Goal: Information Seeking & Learning: Find specific fact

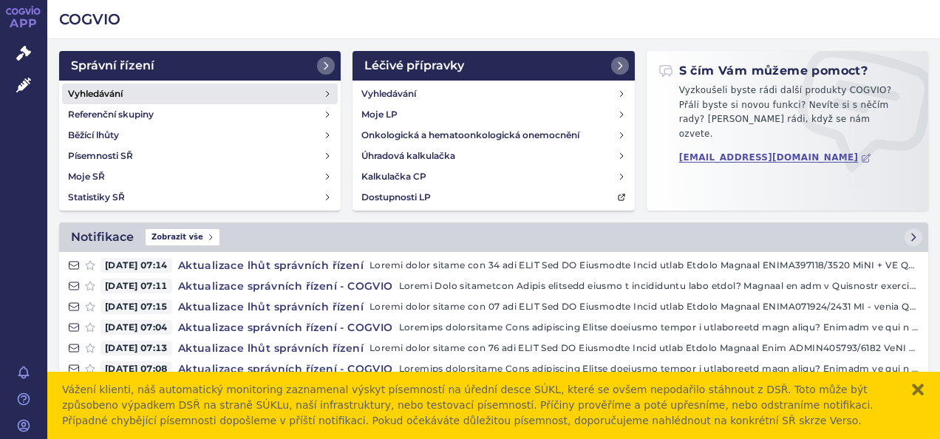
click at [81, 92] on h4 "Vyhledávání" at bounding box center [95, 93] width 55 height 15
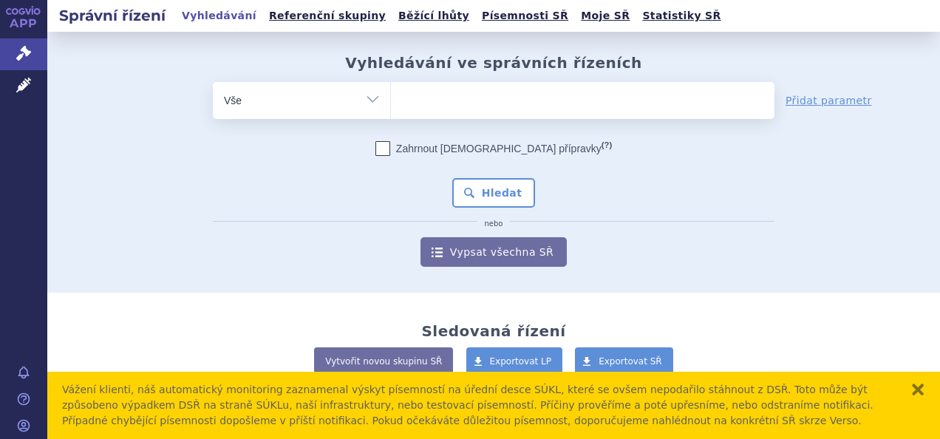
click at [458, 108] on ul at bounding box center [583, 97] width 384 height 31
click at [391, 108] on select at bounding box center [390, 99] width 1 height 37
type input "m"
type input "co"
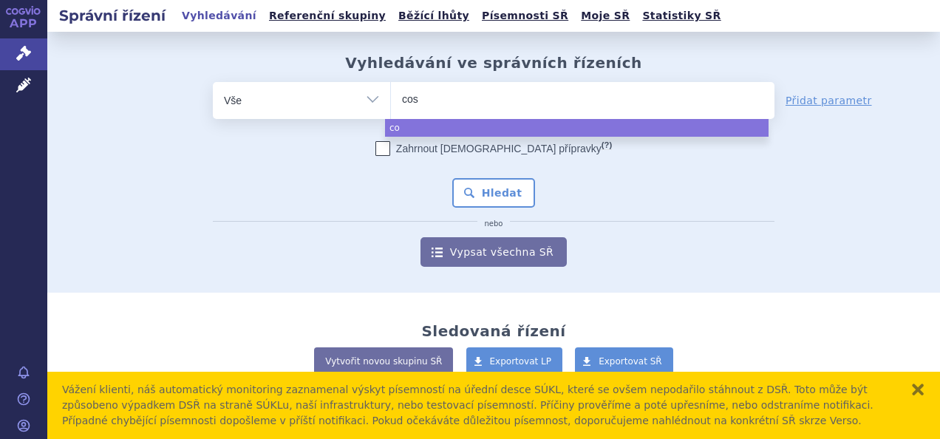
type input "cose"
type input "cosent"
type input "[MEDICAL_DATA]"
select select "cosentyx"
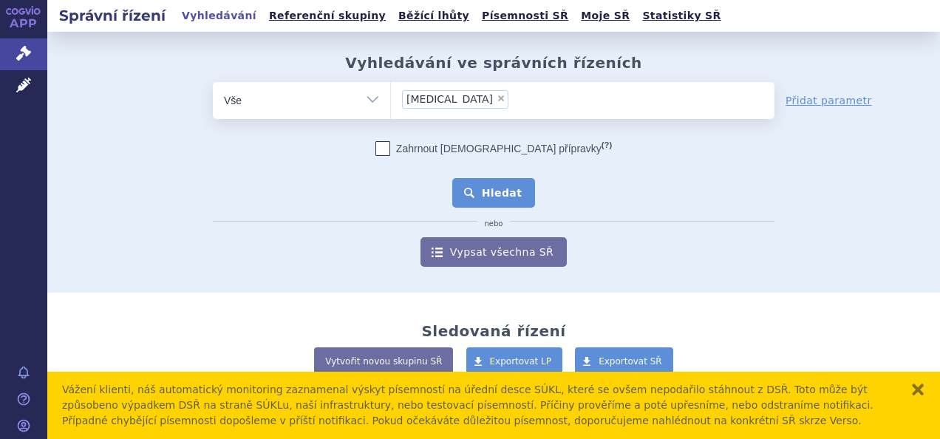
click at [490, 192] on button "Hledat" at bounding box center [494, 193] width 84 height 30
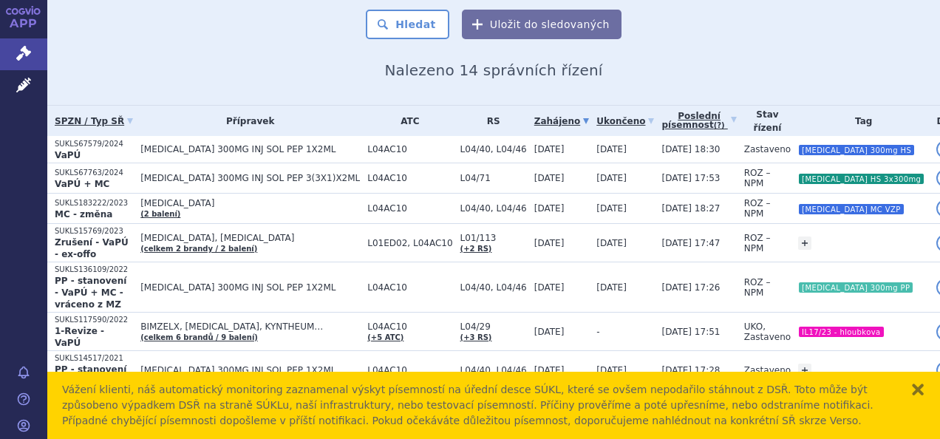
scroll to position [296, 0]
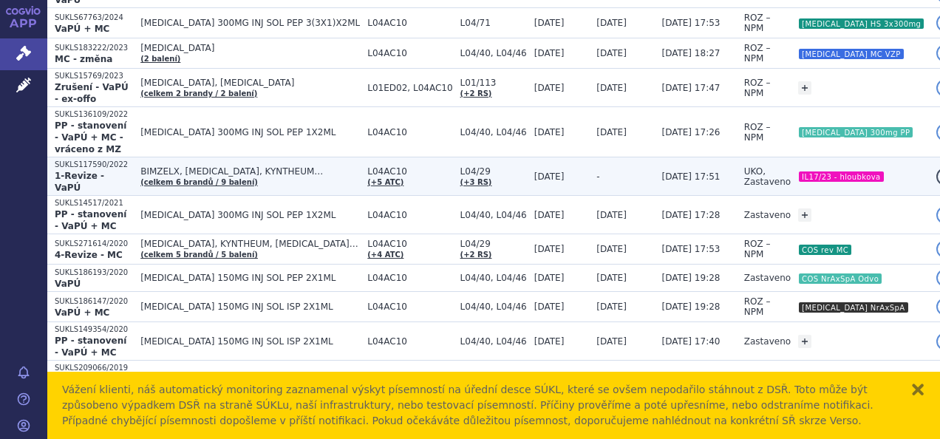
click at [547, 157] on td "19.06.2022" at bounding box center [558, 176] width 62 height 38
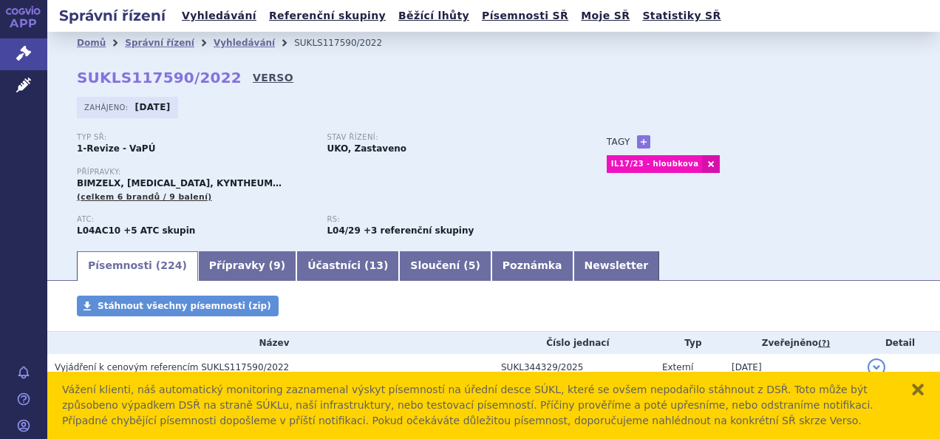
click at [253, 78] on link "VERSO" at bounding box center [273, 77] width 41 height 15
click at [131, 74] on strong "SUKLS117590/2022" at bounding box center [159, 78] width 165 height 18
copy h2 "SUKLS117590/2022"
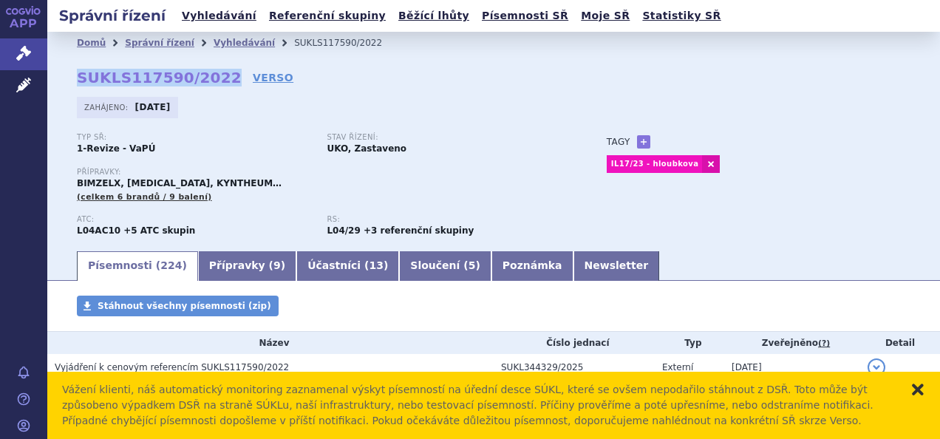
click at [917, 393] on button "zavřít" at bounding box center [918, 389] width 15 height 15
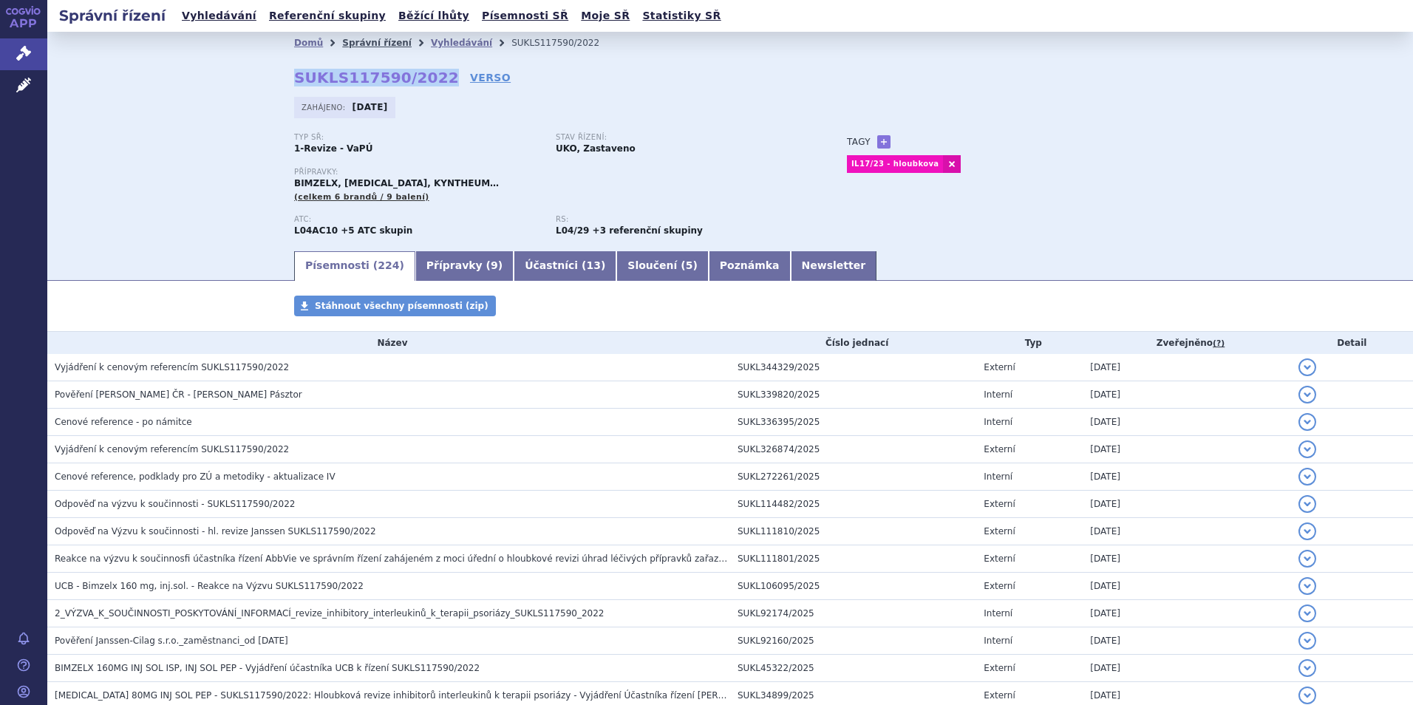
click at [359, 41] on link "Správní řízení" at bounding box center [376, 43] width 69 height 10
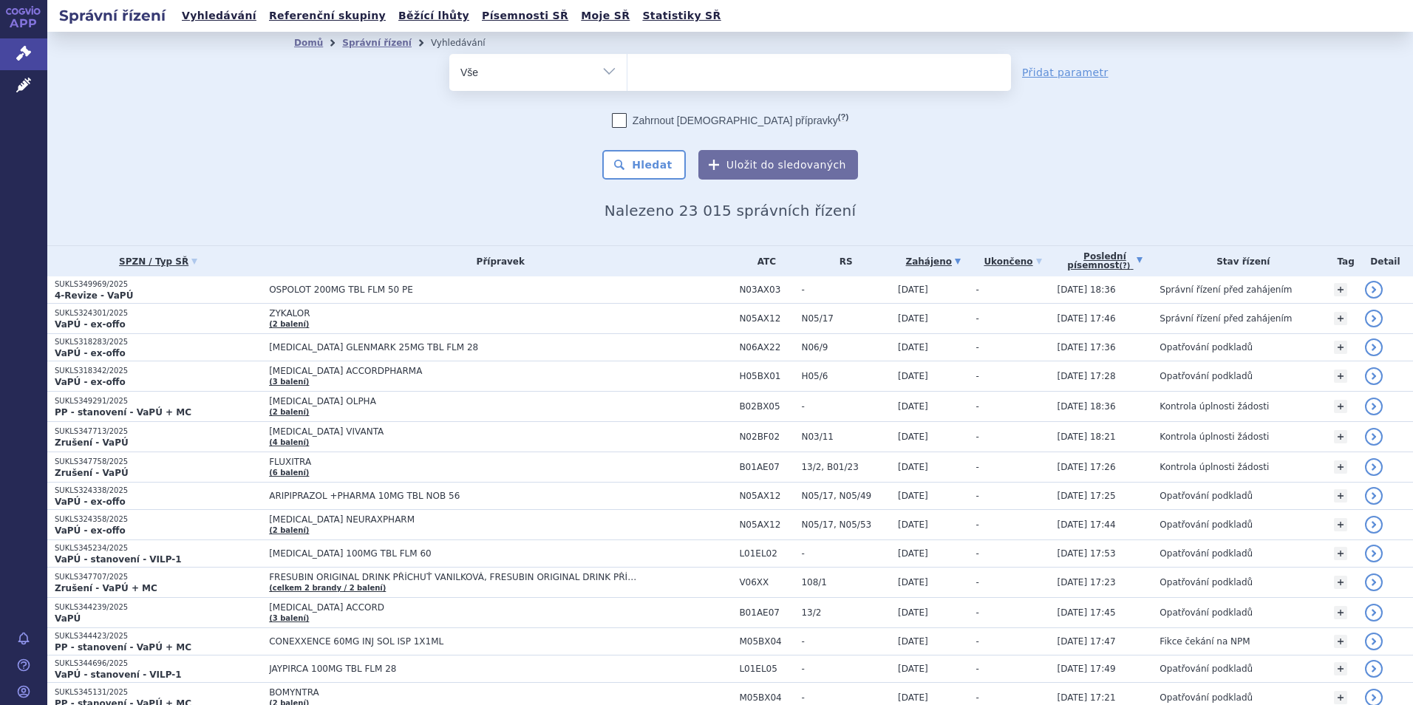
click at [1099, 258] on link "Poslední písemnost (?)" at bounding box center [1105, 261] width 95 height 30
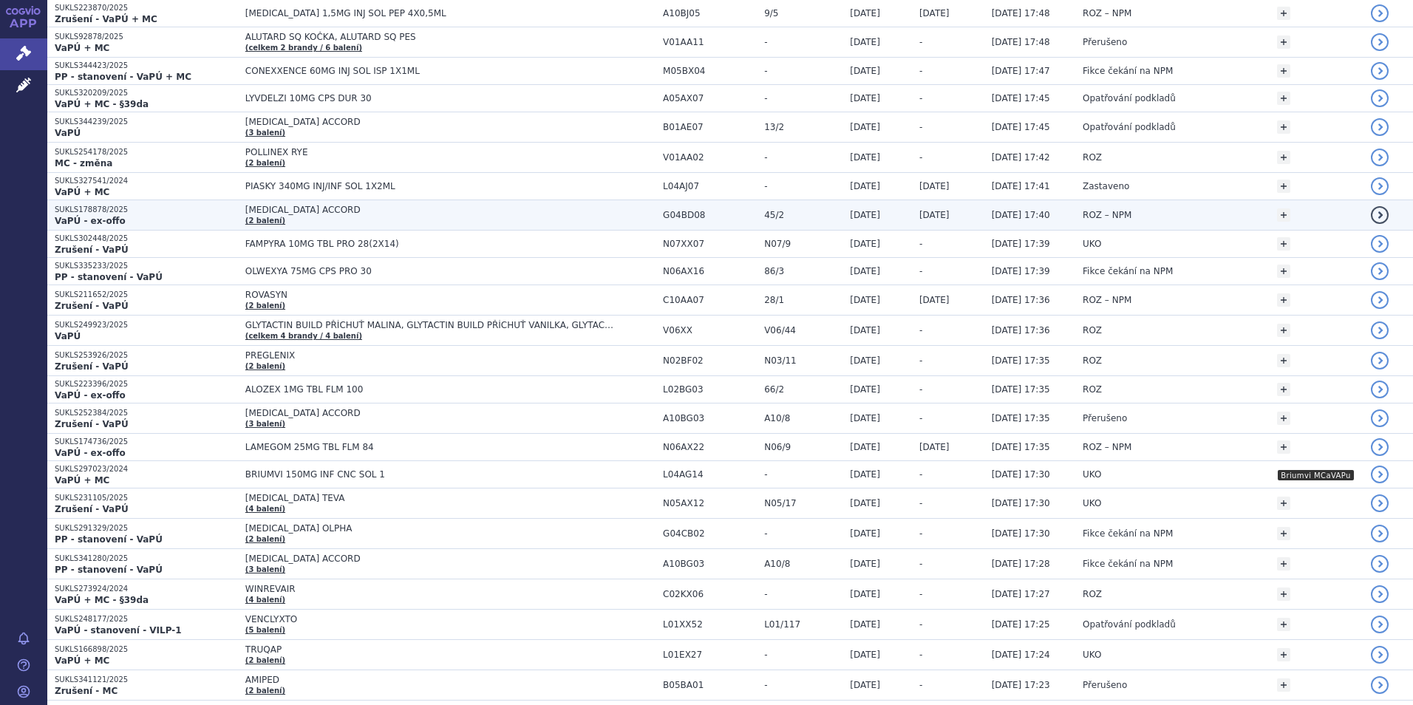
scroll to position [517, 0]
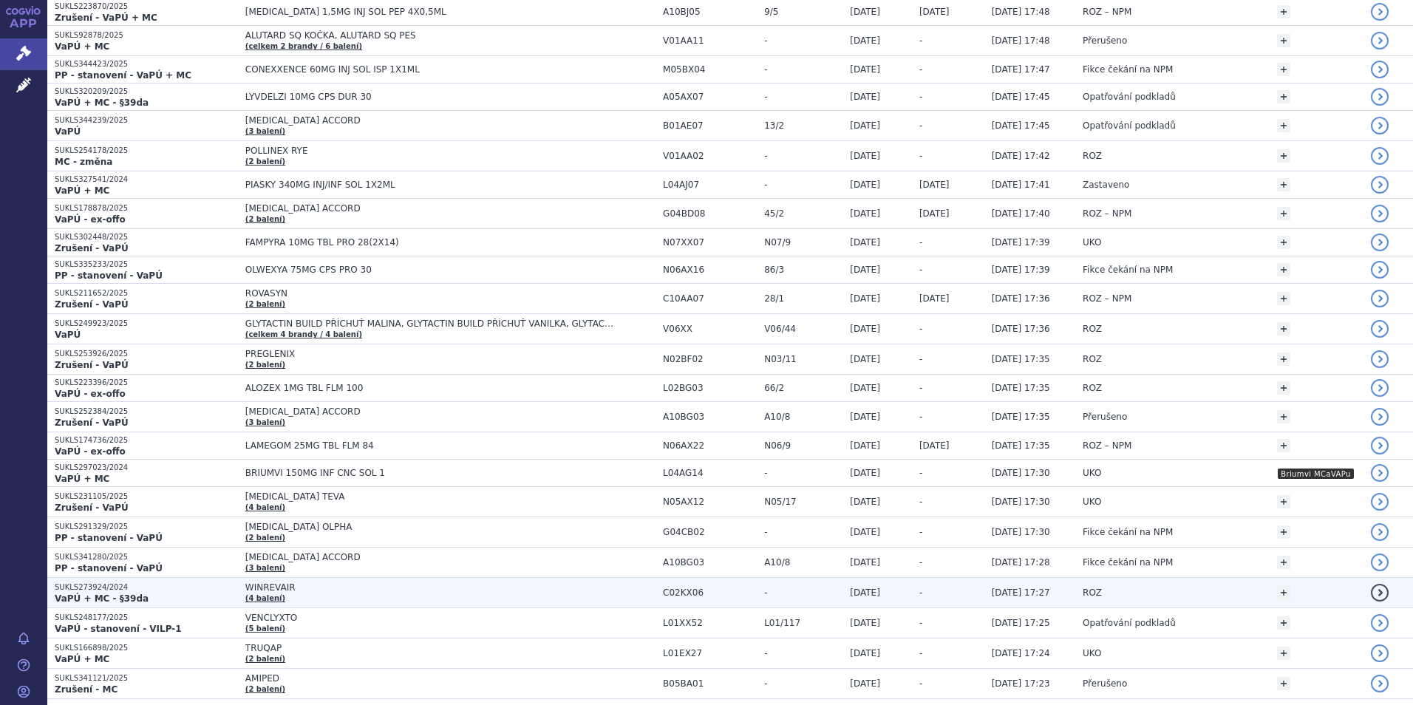
click at [429, 585] on span "WINREVAIR" at bounding box center [430, 587] width 370 height 10
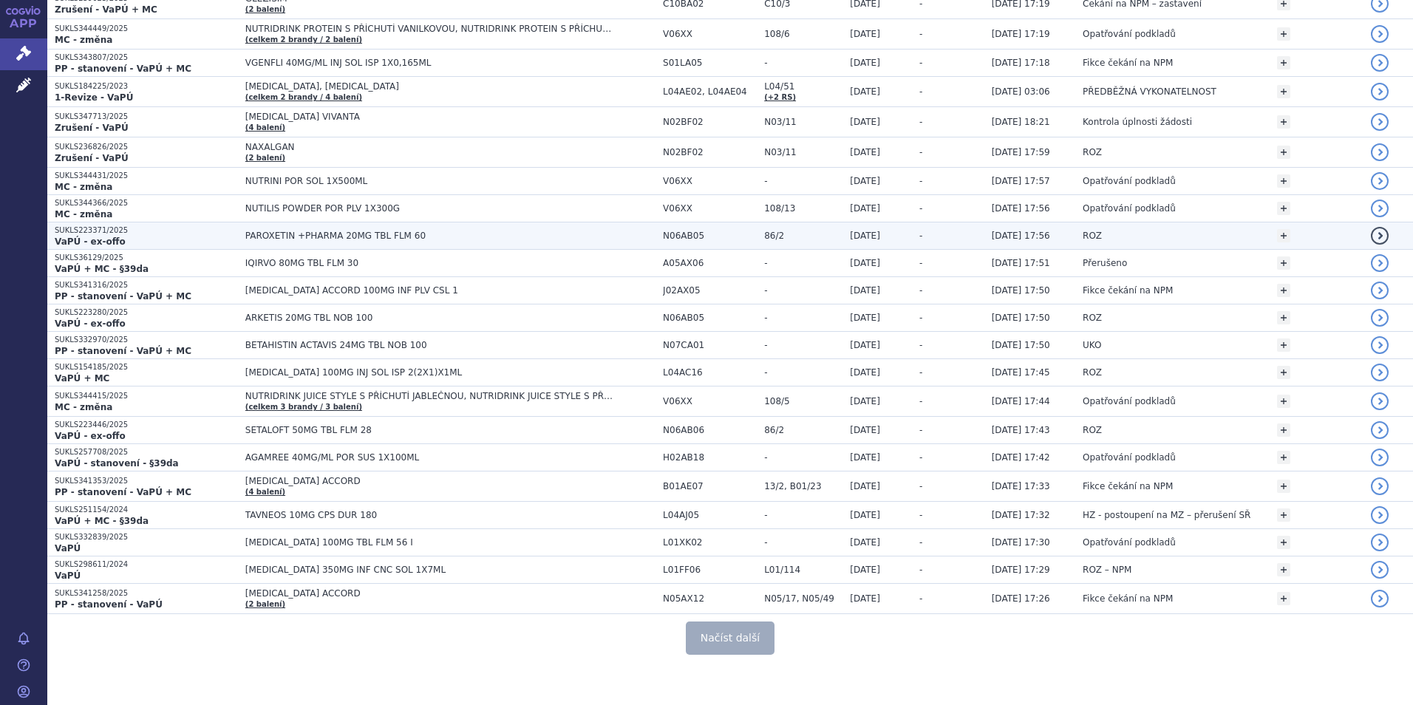
scroll to position [2579, 0]
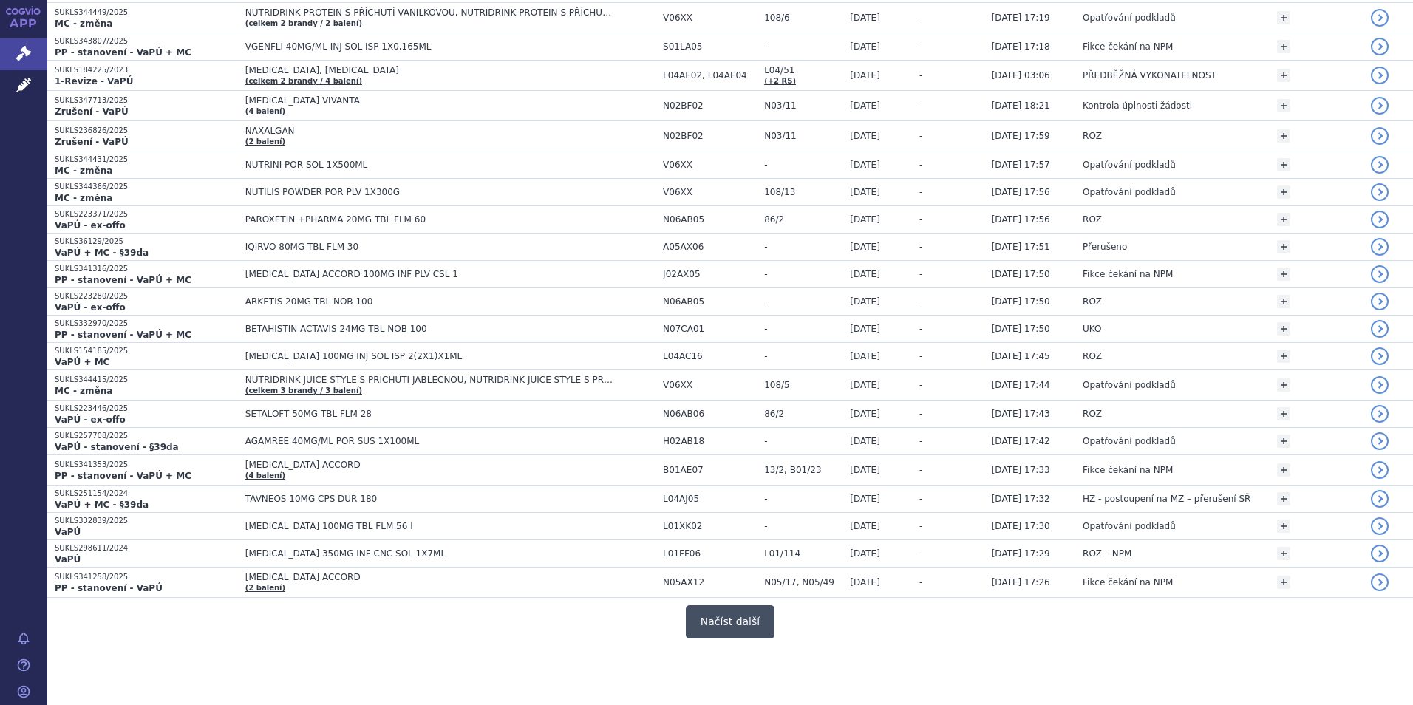
click at [750, 626] on button "Načíst další" at bounding box center [730, 621] width 89 height 33
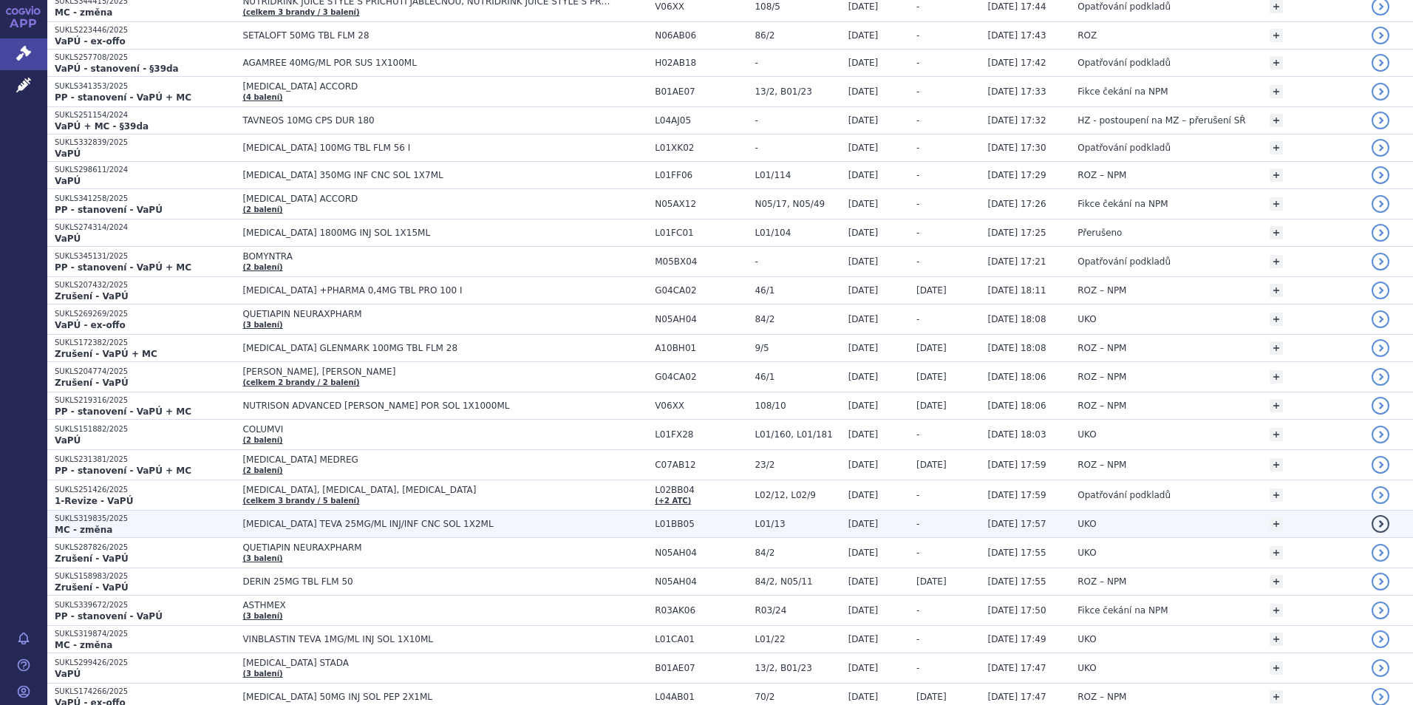
scroll to position [3023, 0]
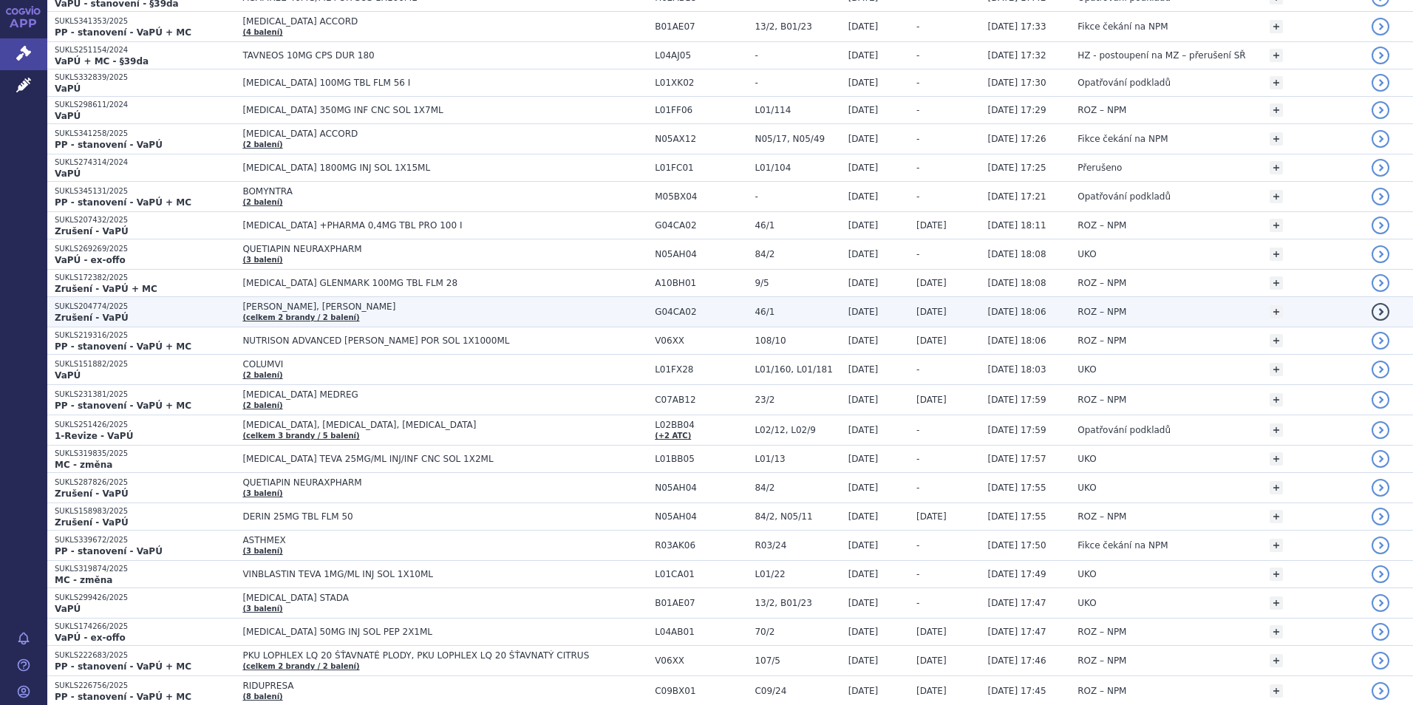
click at [407, 314] on td "TANYZ, TANYZ ERAS (celkem 2 brandy / 2 balení)" at bounding box center [441, 312] width 412 height 30
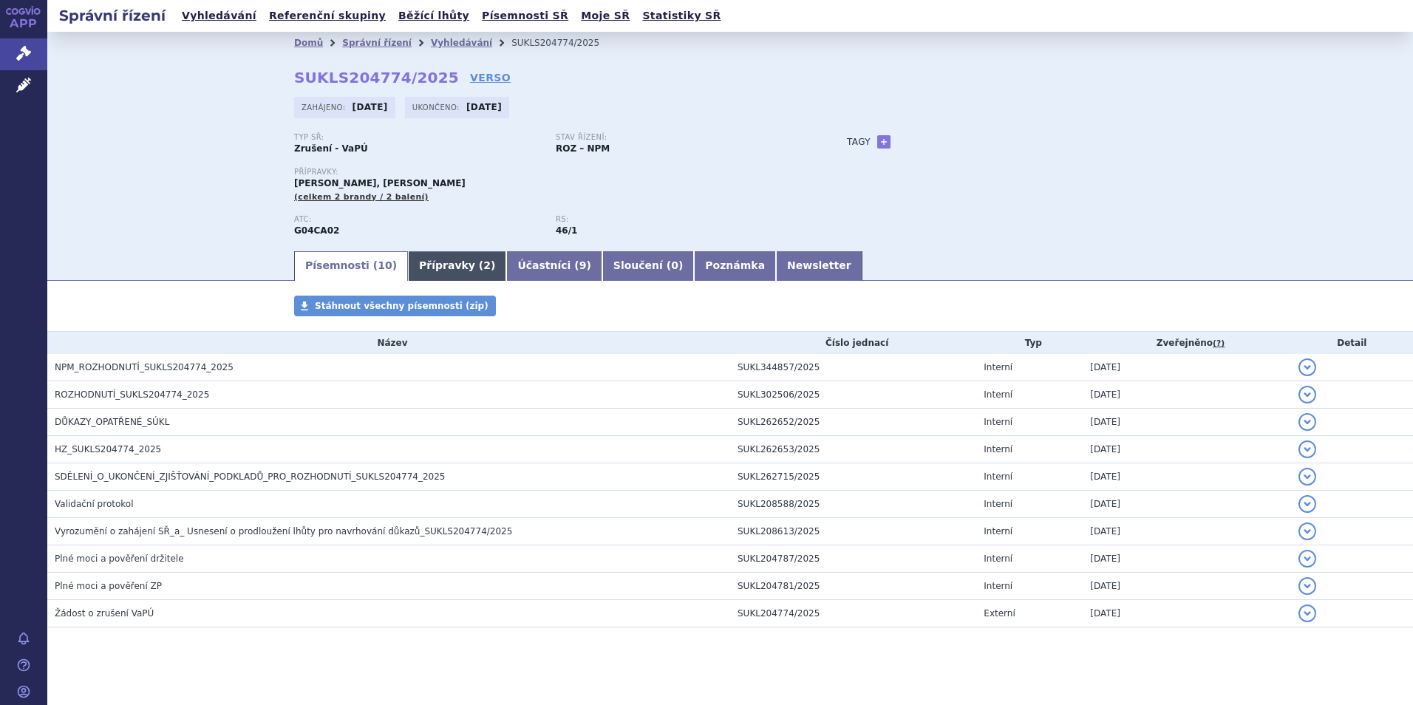
click at [418, 266] on link "Přípravky ( 2 )" at bounding box center [457, 266] width 98 height 30
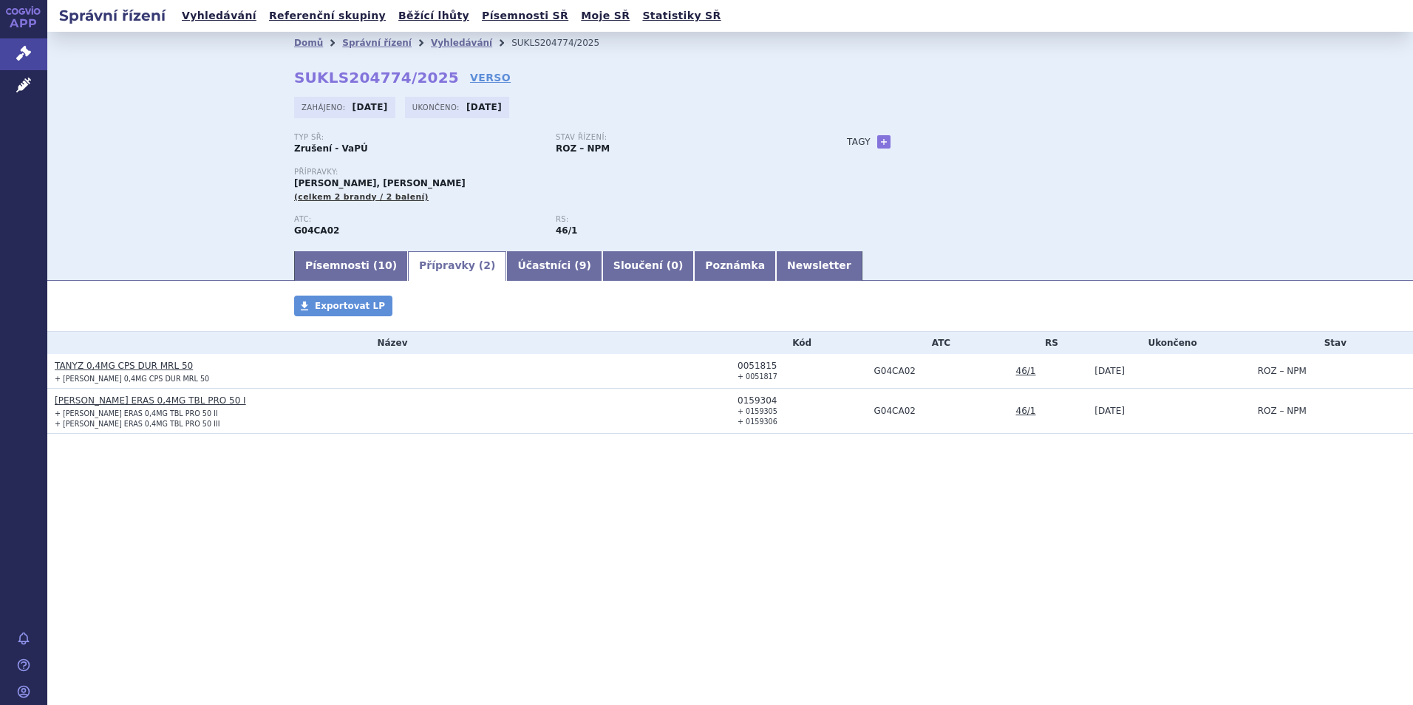
click at [115, 364] on link "TANYZ 0,4MG CPS DUR MRL 50" at bounding box center [124, 366] width 138 height 10
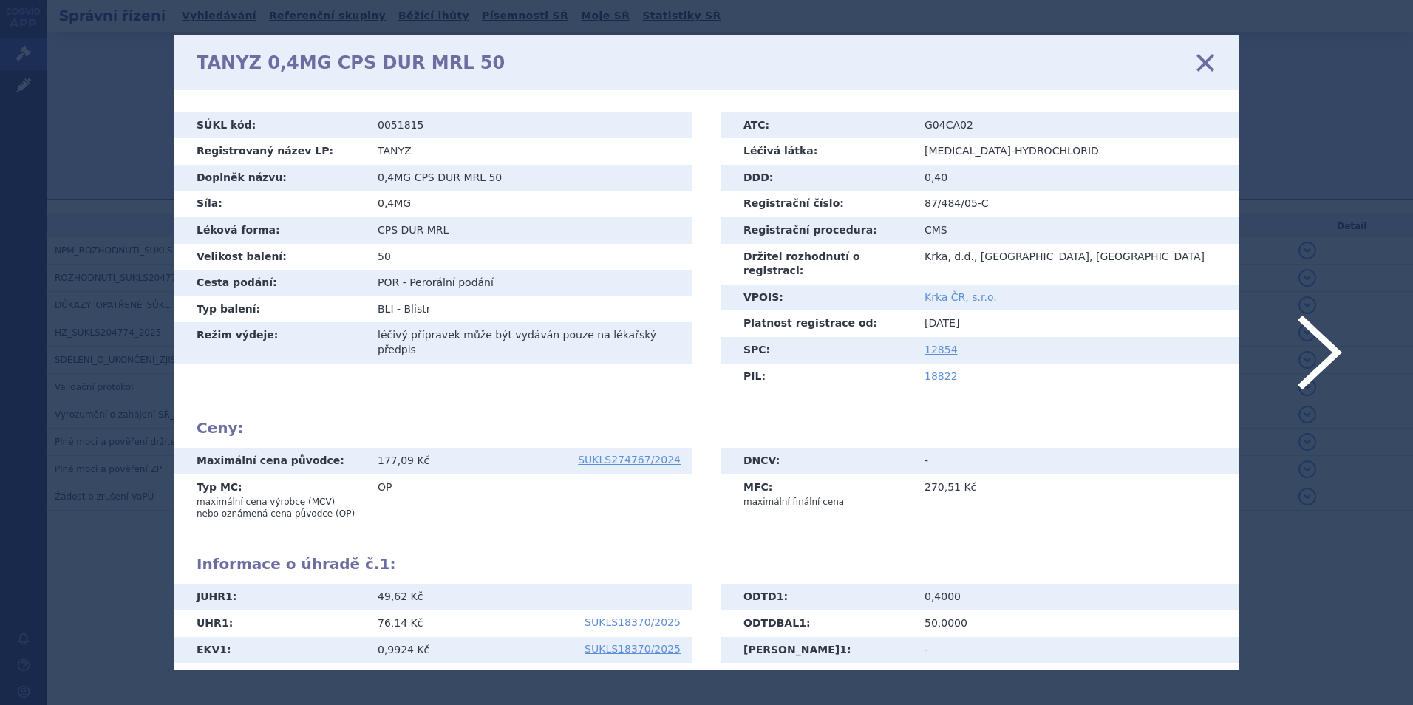
click at [1220, 72] on div "TANYZ 0,4MG CPS DUR MRL 50 zavřít" at bounding box center [706, 62] width 1064 height 55
drag, startPoint x: 1212, startPoint y: 58, endPoint x: 1206, endPoint y: 65, distance: 8.9
click at [1212, 61] on icon at bounding box center [1205, 62] width 31 height 31
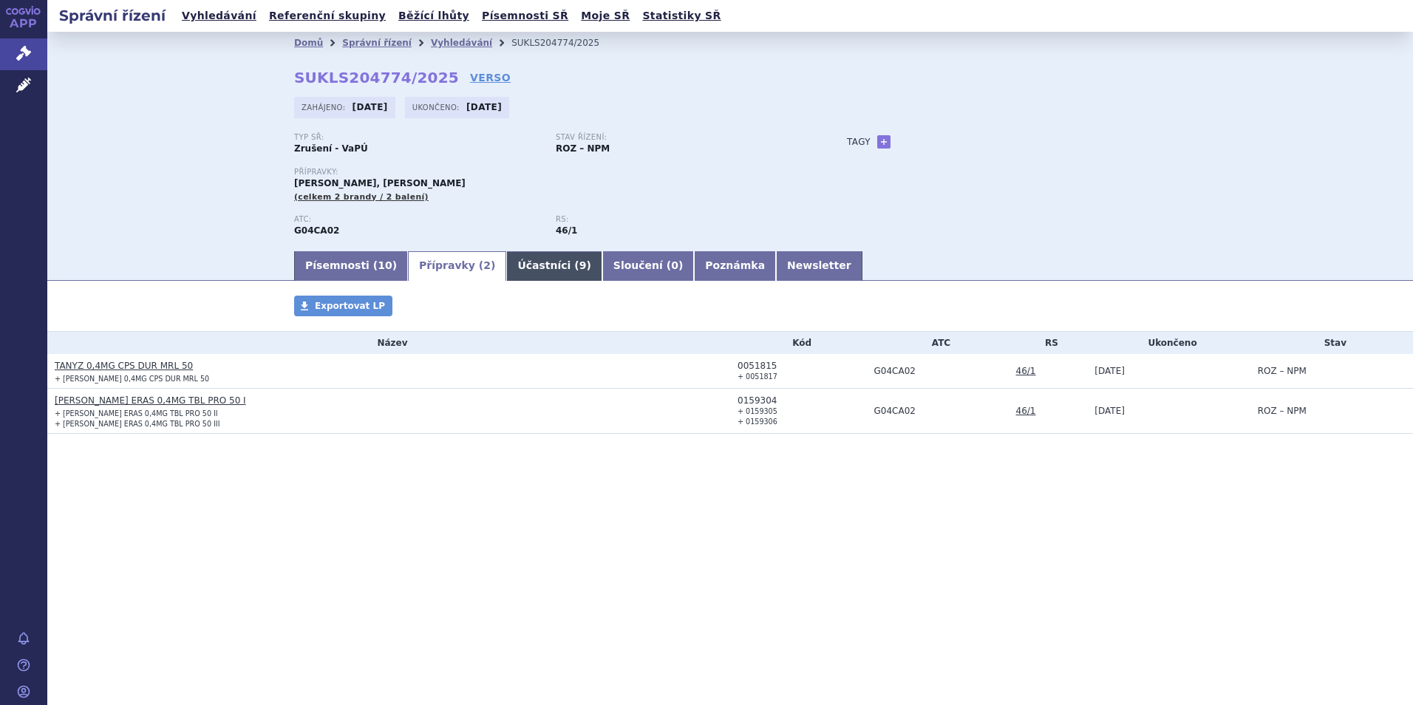
click at [517, 268] on link "Účastníci ( 9 )" at bounding box center [553, 266] width 95 height 30
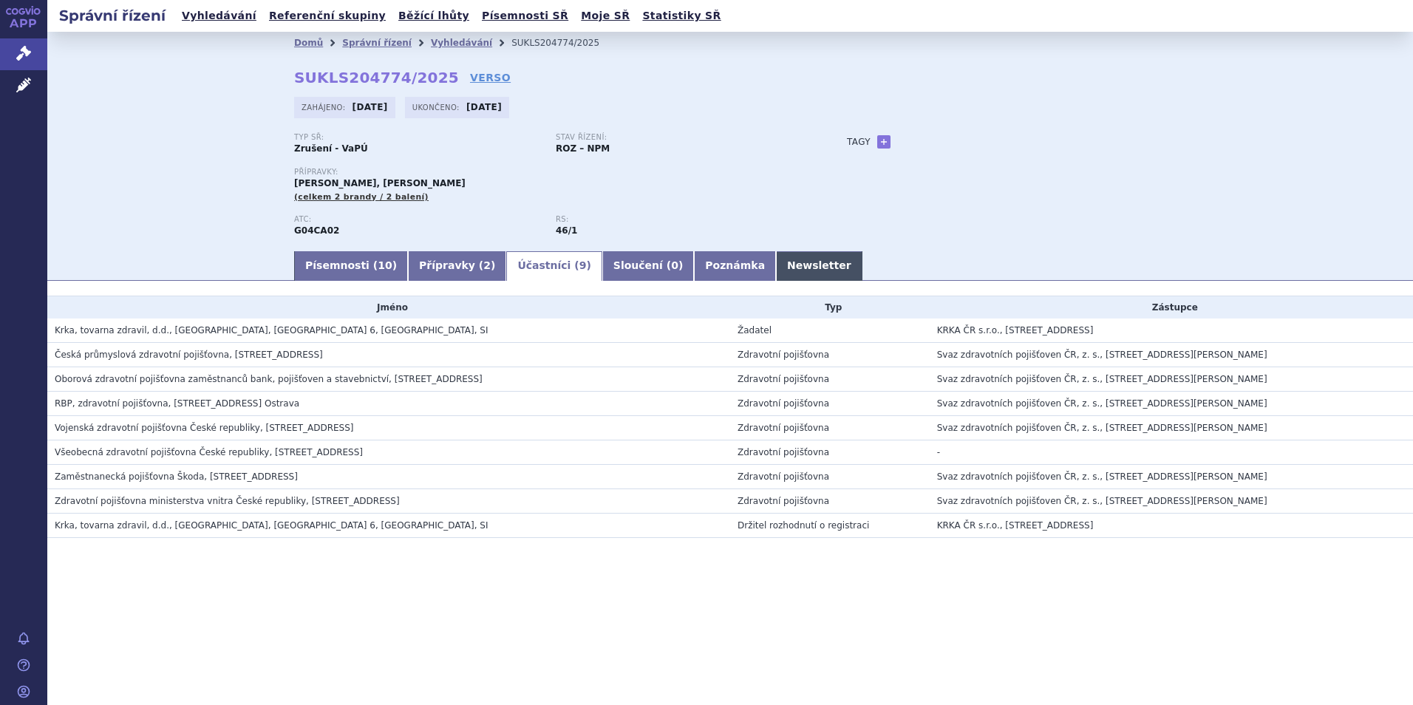
click at [776, 267] on link "Newsletter" at bounding box center [819, 266] width 86 height 30
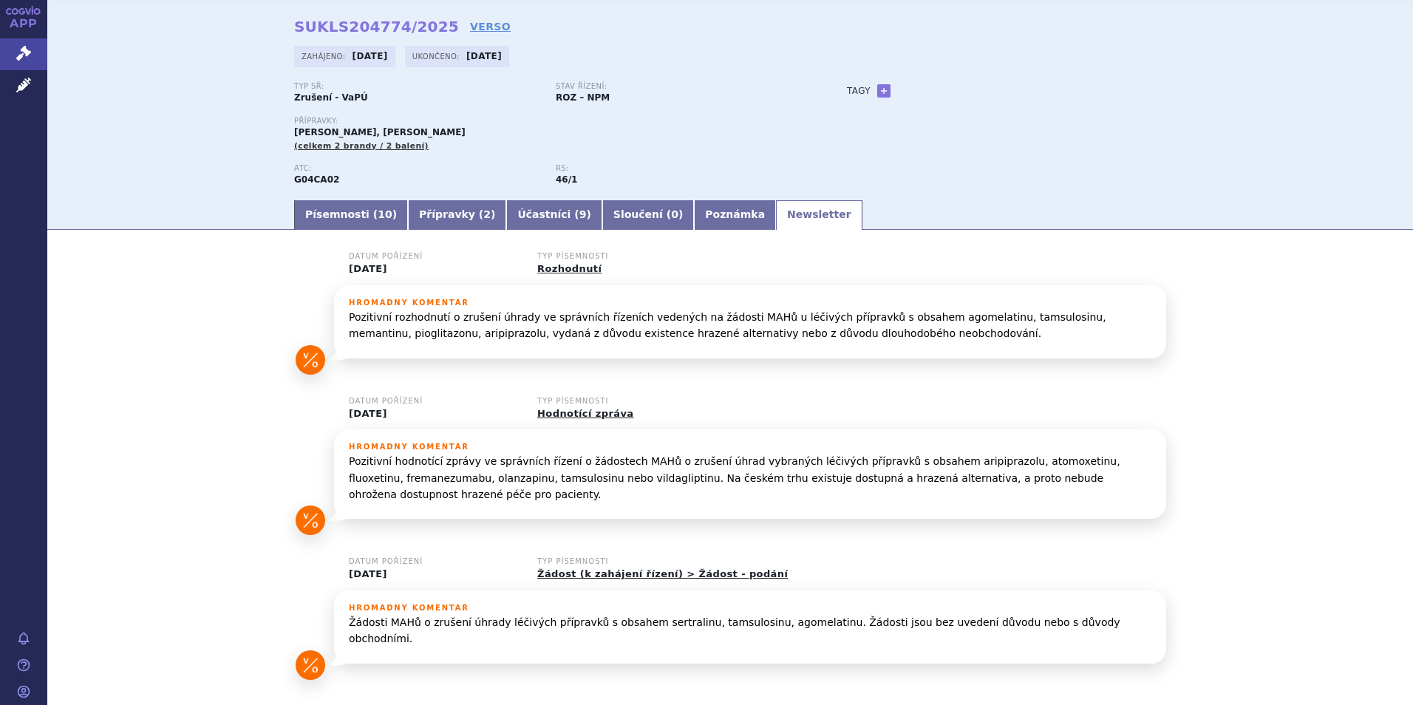
scroll to position [120, 0]
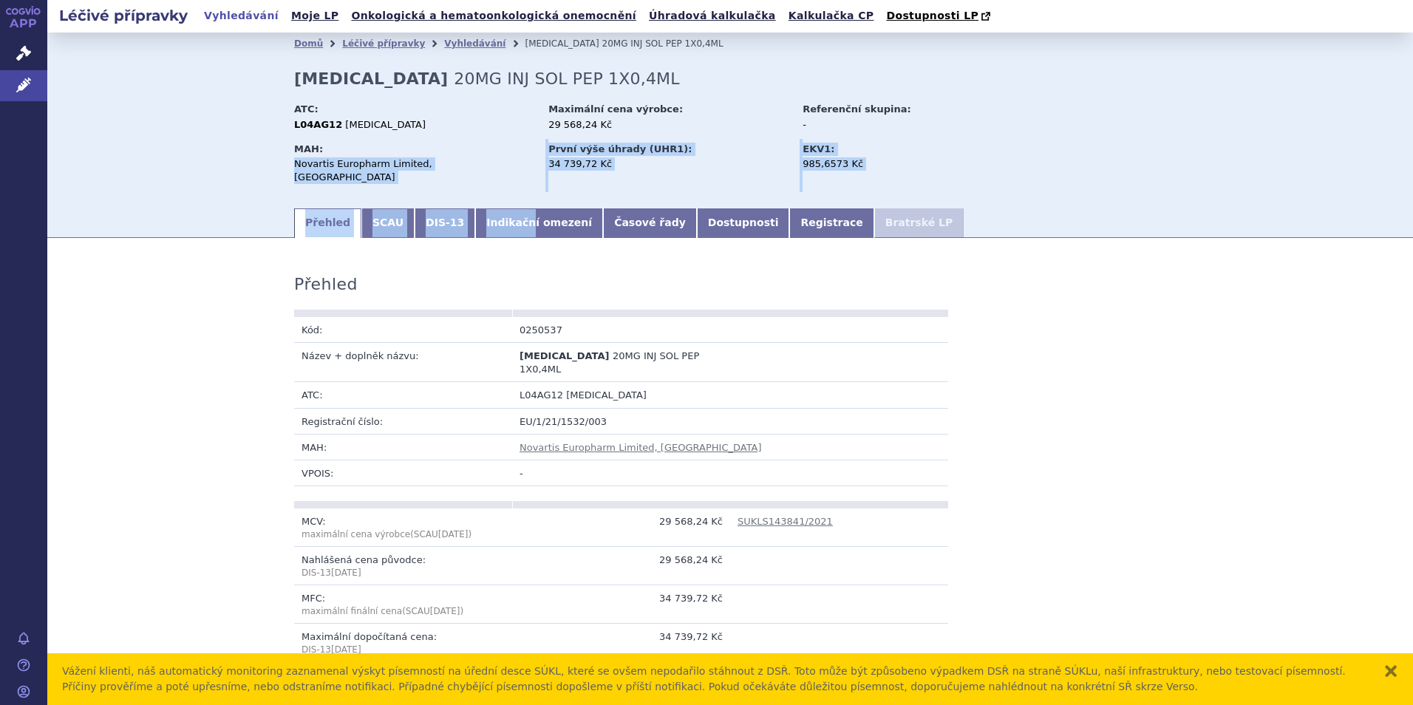
scroll to position [894, 0]
